Goal: Task Accomplishment & Management: Complete application form

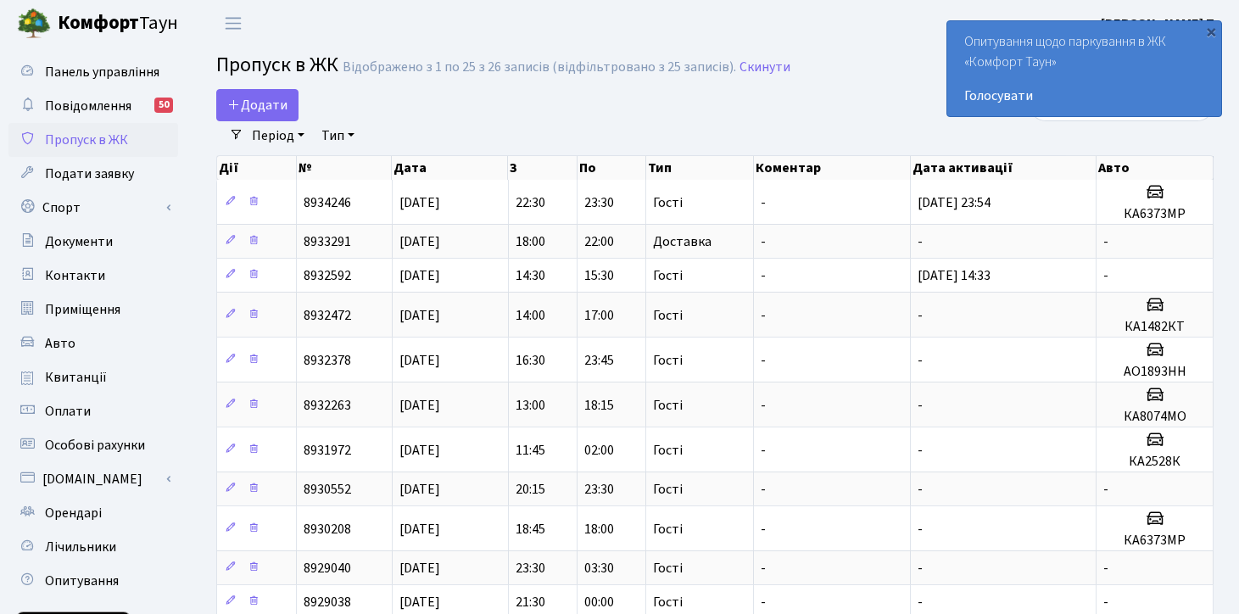
select select "25"
click at [261, 99] on span "Додати" at bounding box center [257, 105] width 60 height 19
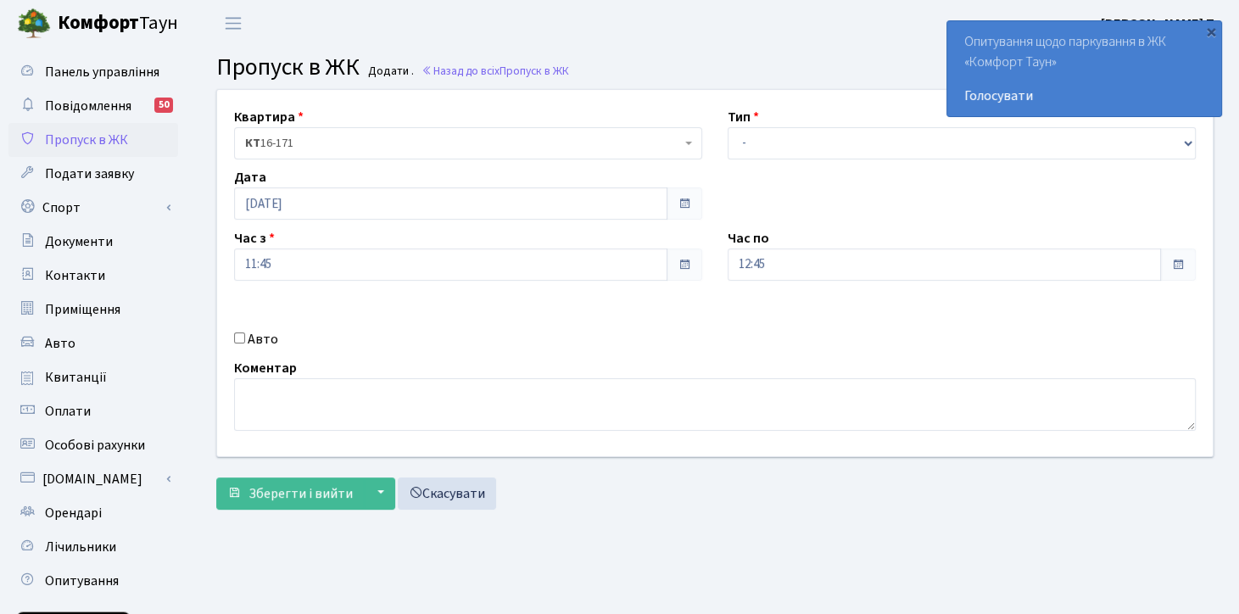
select select "3"
click at [727, 127] on select "- Доставка Таксі Гості Сервіс" at bounding box center [961, 143] width 468 height 32
click at [765, 263] on input "12:45" at bounding box center [943, 264] width 433 height 32
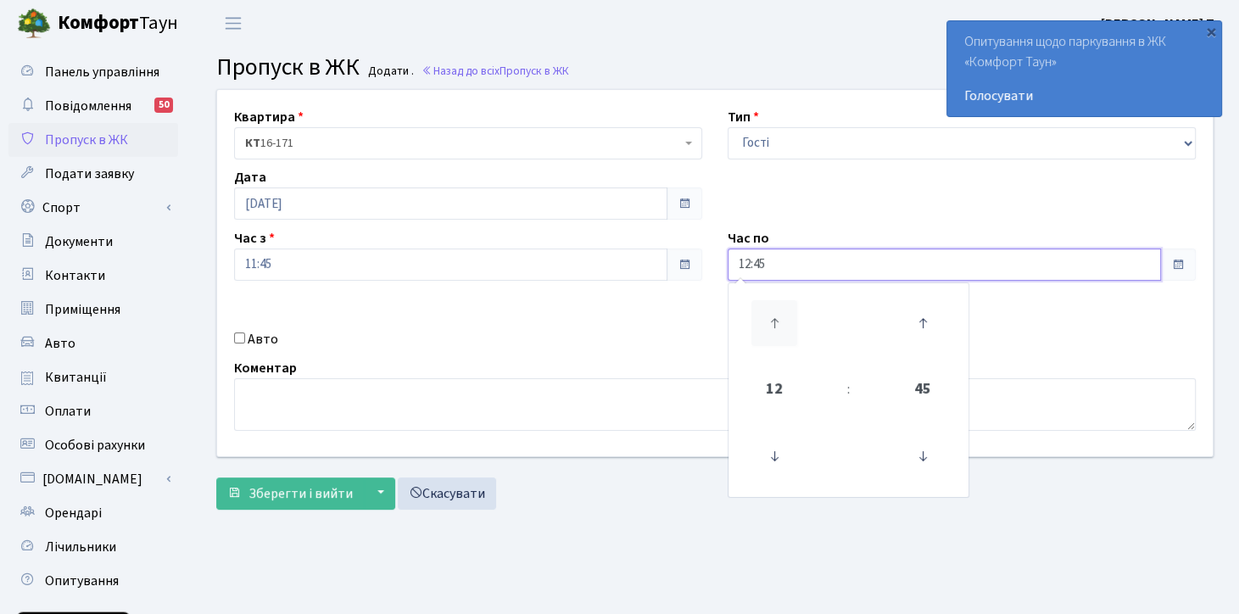
click at [776, 332] on icon at bounding box center [774, 323] width 46 height 46
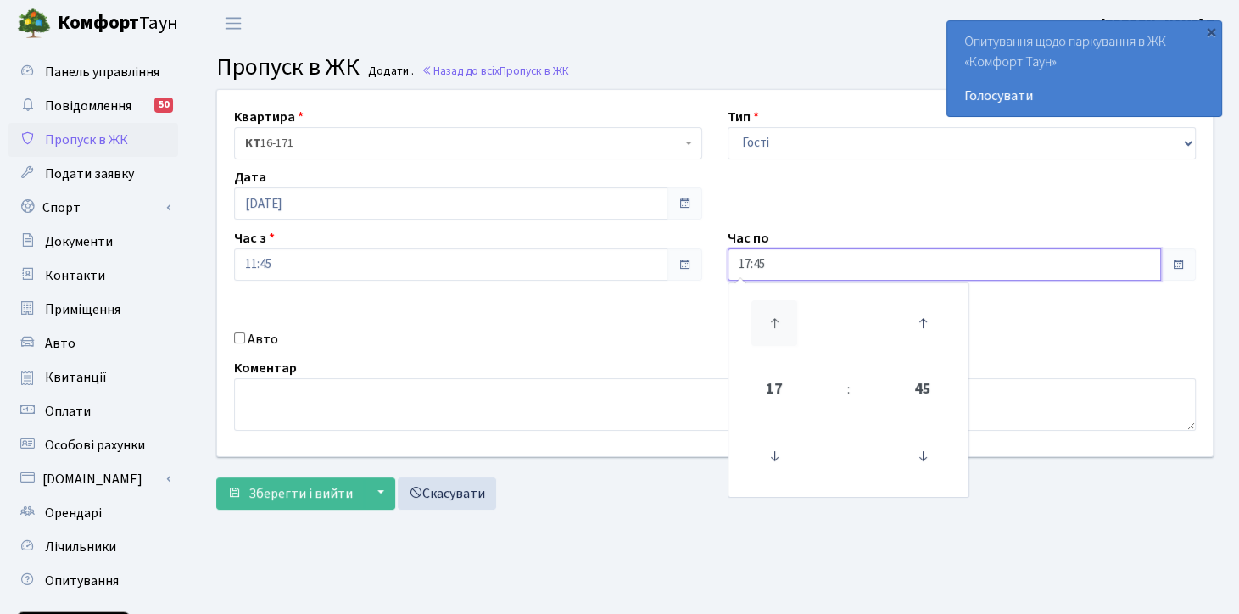
click at [776, 332] on icon at bounding box center [774, 323] width 46 height 46
type input "19:45"
click at [610, 336] on div "Авто" at bounding box center [467, 339] width 493 height 20
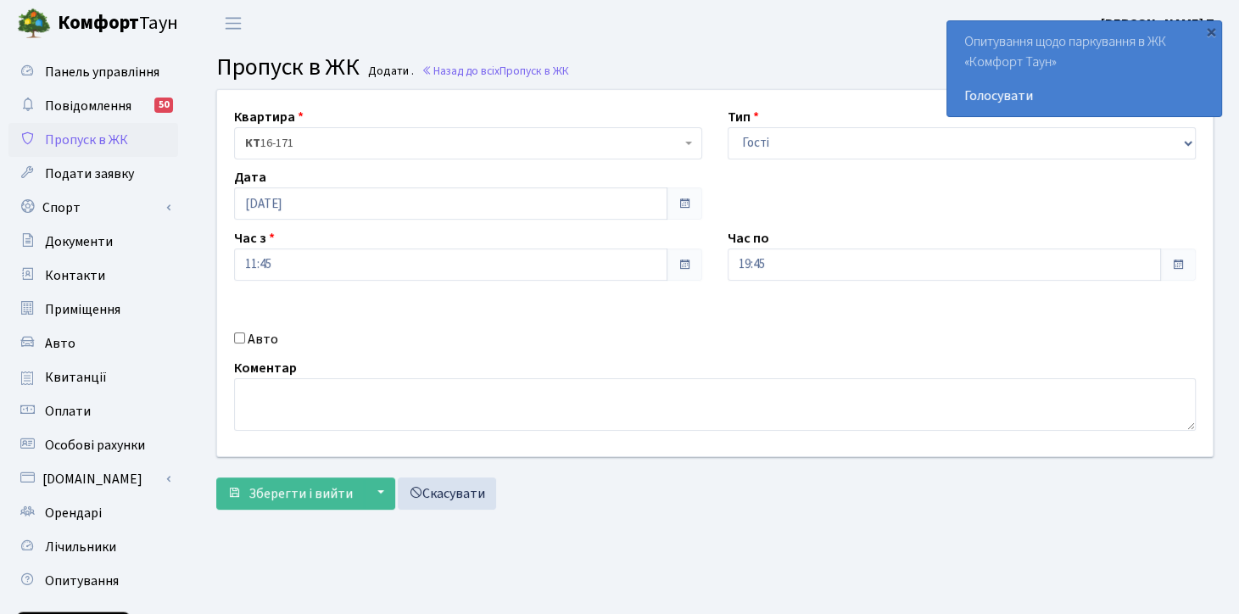
click at [260, 337] on label "Авто" at bounding box center [263, 339] width 31 height 20
click at [245, 337] on input "Авто" at bounding box center [239, 337] width 11 height 11
checkbox input "true"
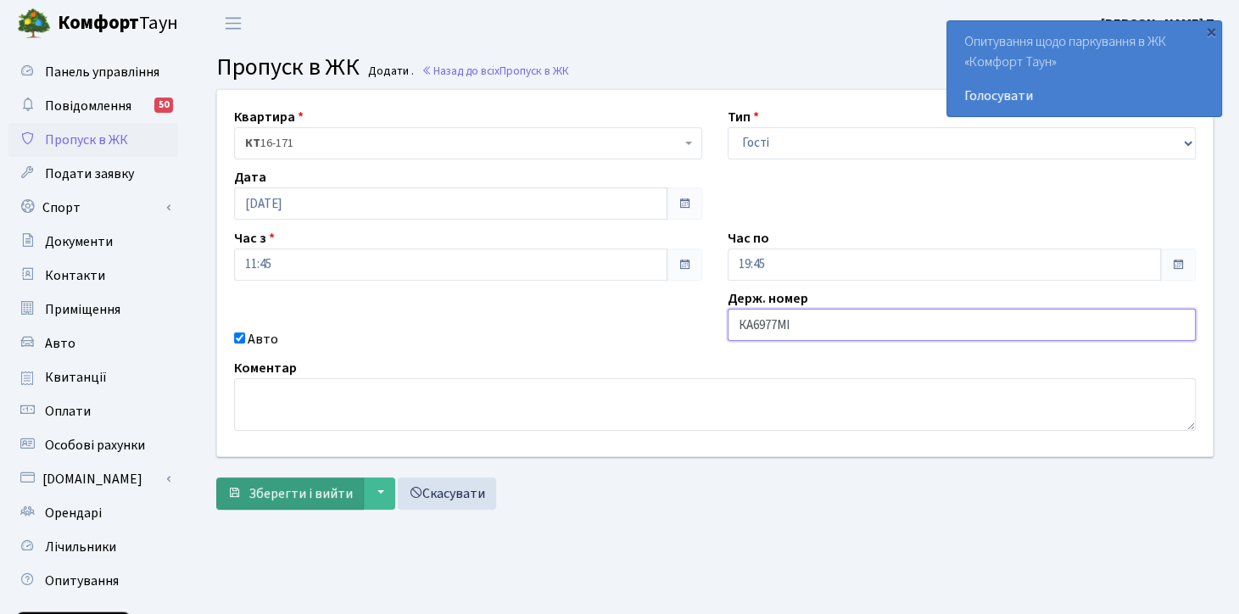
type input "КА6977МІ"
click at [320, 493] on span "Зберегти і вийти" at bounding box center [300, 493] width 104 height 19
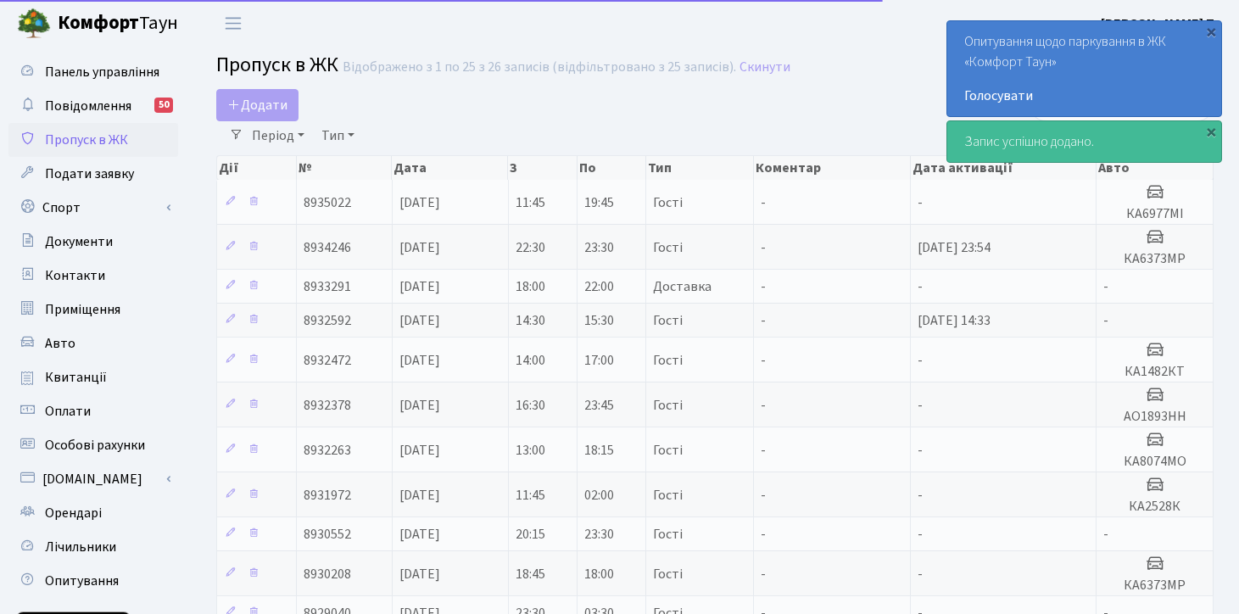
select select "25"
